Goal: Information Seeking & Learning: Check status

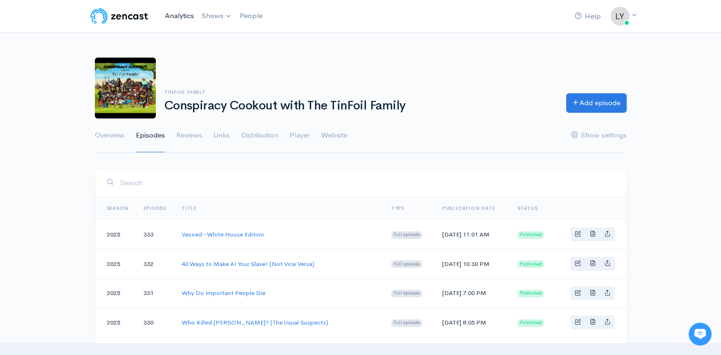
click at [180, 19] on link "Analytics" at bounding box center [179, 16] width 37 height 20
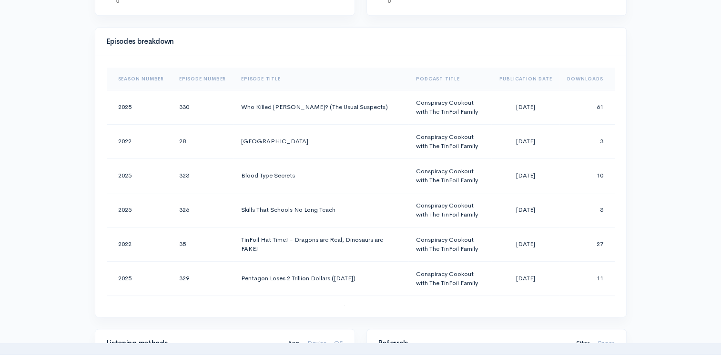
scroll to position [326, 0]
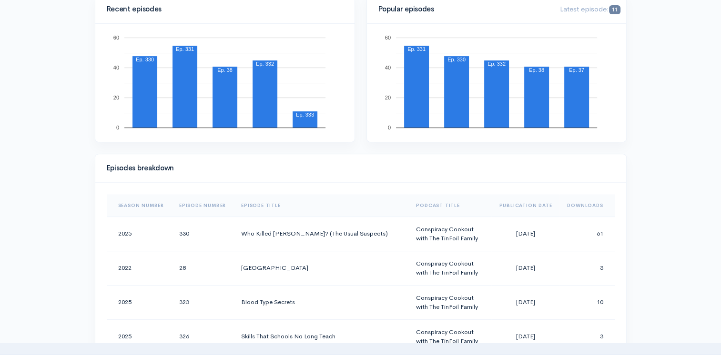
click at [575, 202] on th "Downloads" at bounding box center [586, 205] width 55 height 23
click at [575, 202] on th "Downloads" at bounding box center [583, 205] width 62 height 23
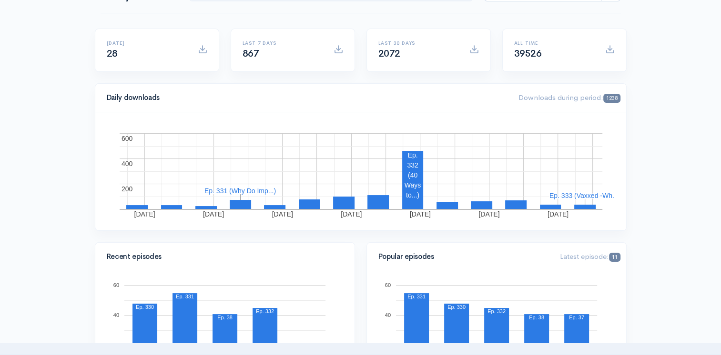
scroll to position [0, 0]
